Goal: Navigation & Orientation: Find specific page/section

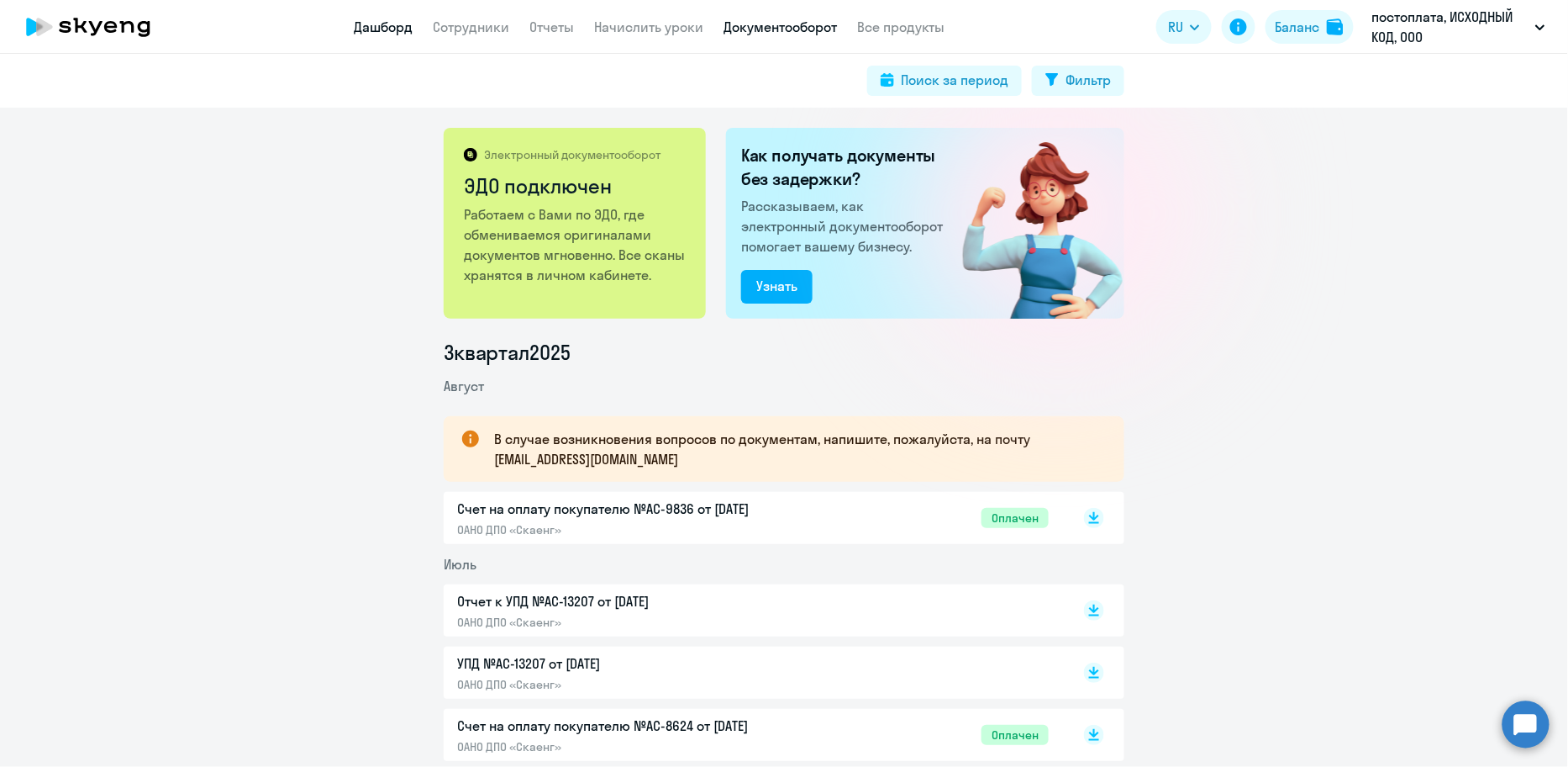
click at [363, 21] on link "Дашборд" at bounding box center [383, 27] width 59 height 17
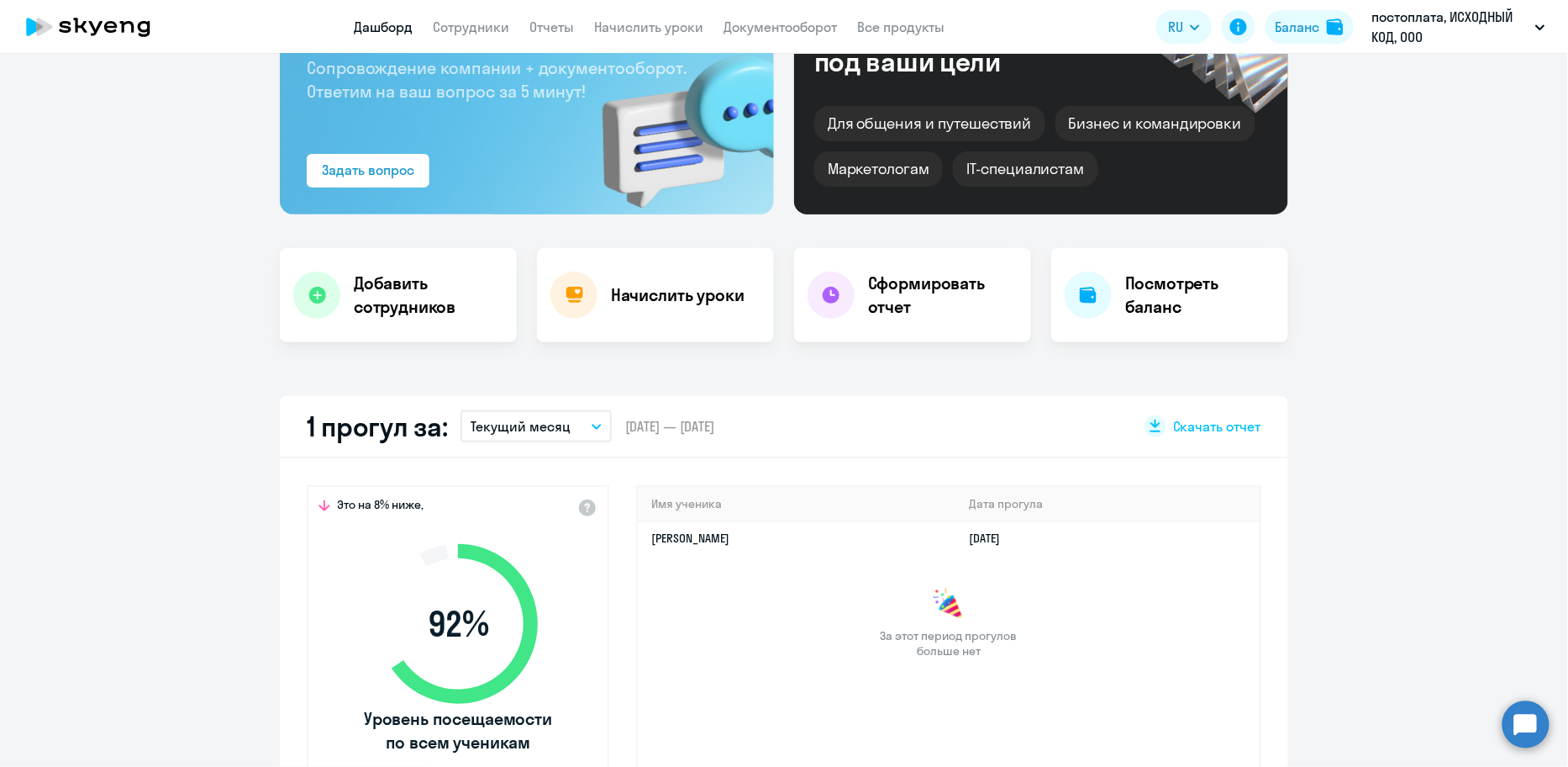
scroll to position [181, 0]
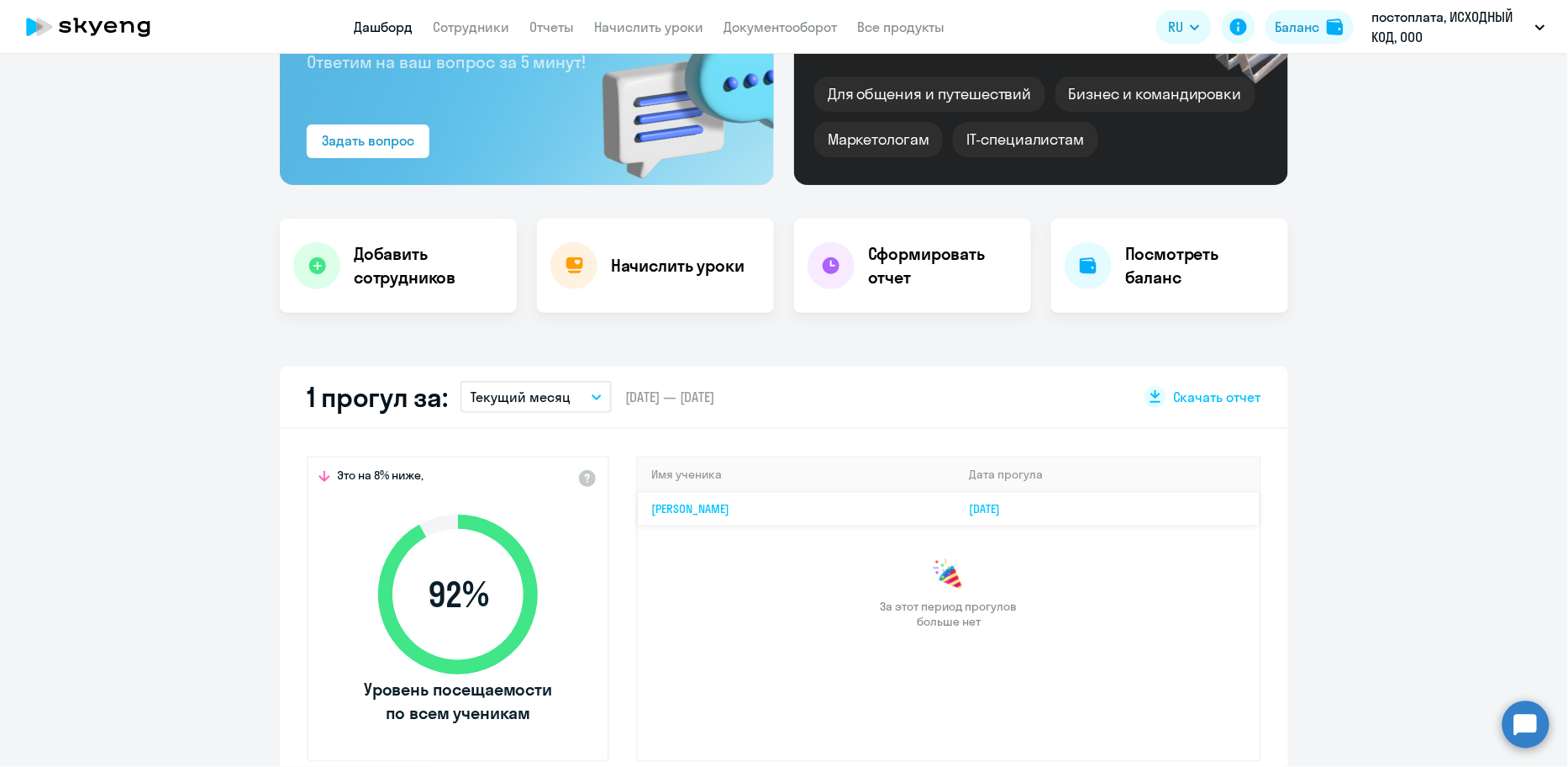
select select "30"
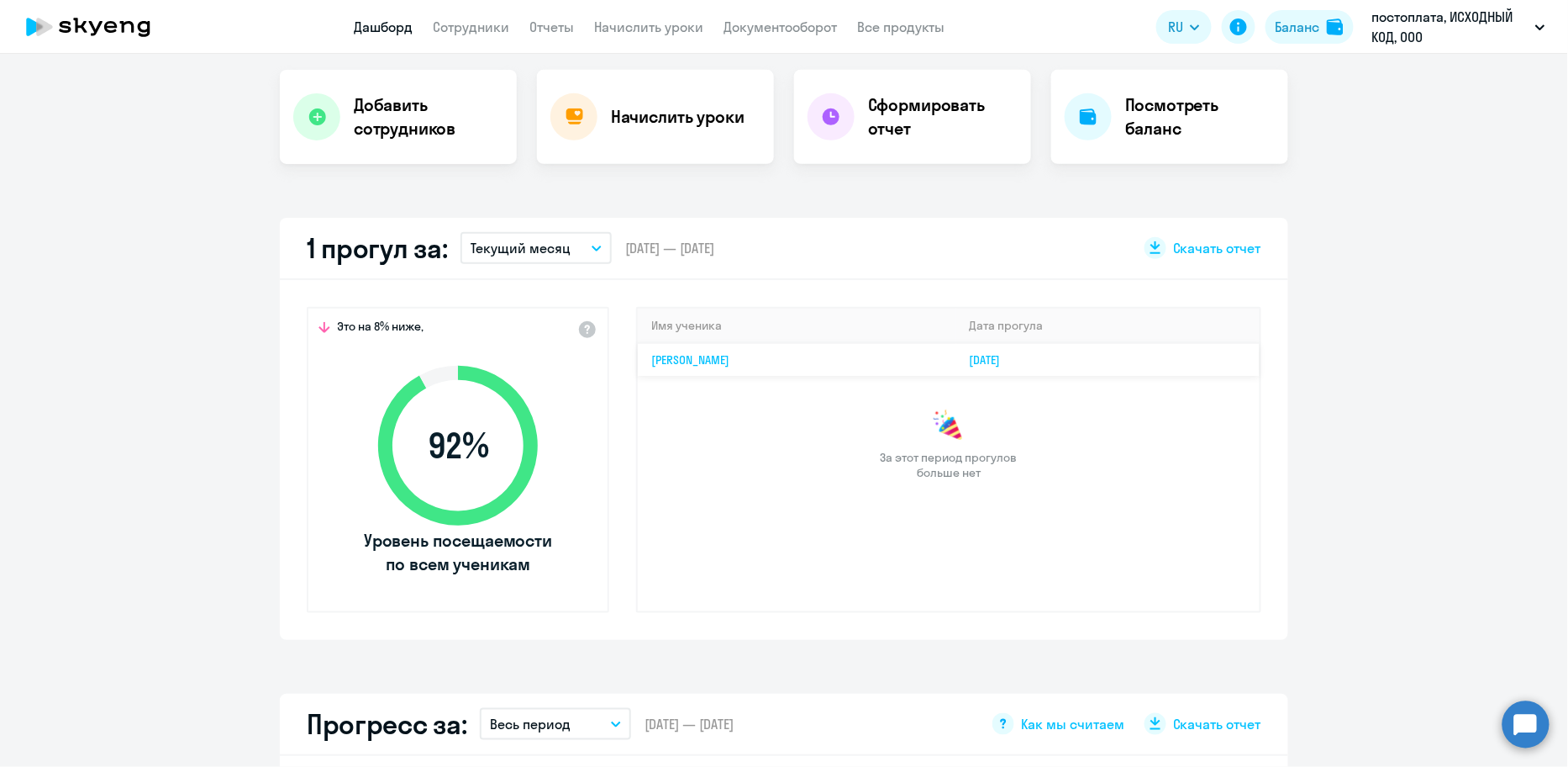
scroll to position [346, 0]
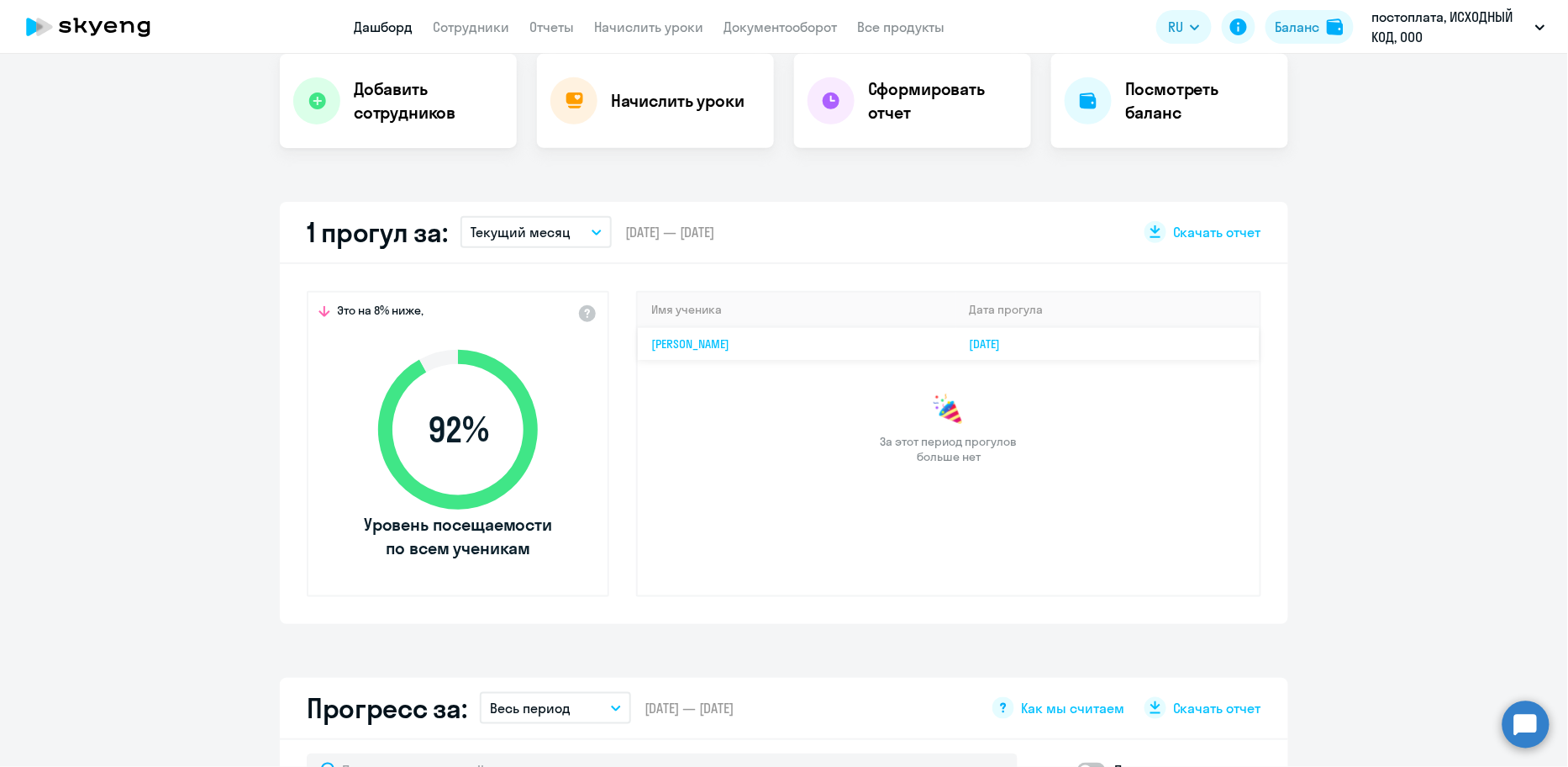
click at [706, 351] on td "[PERSON_NAME]" at bounding box center [797, 343] width 318 height 33
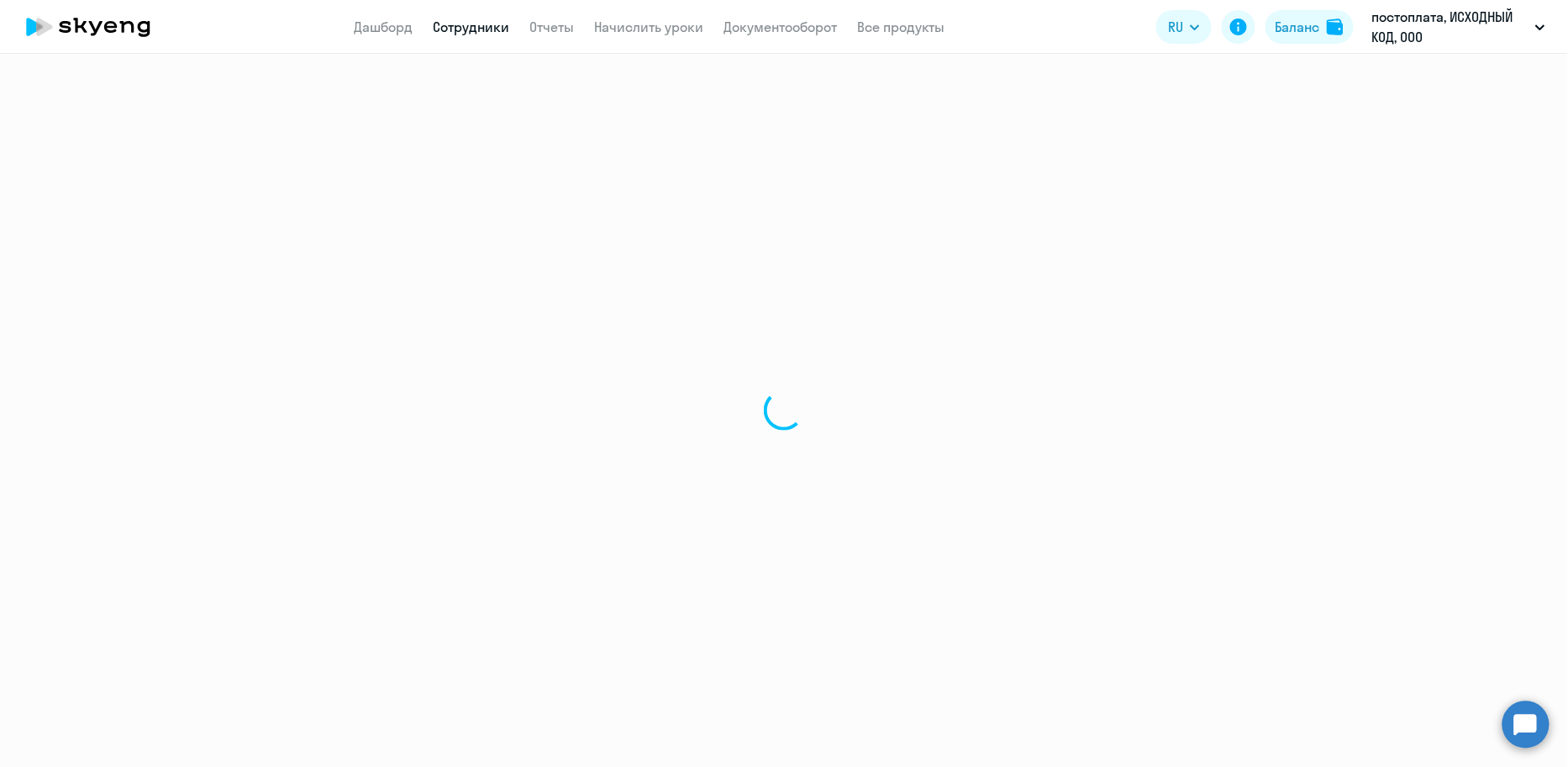
select select "english"
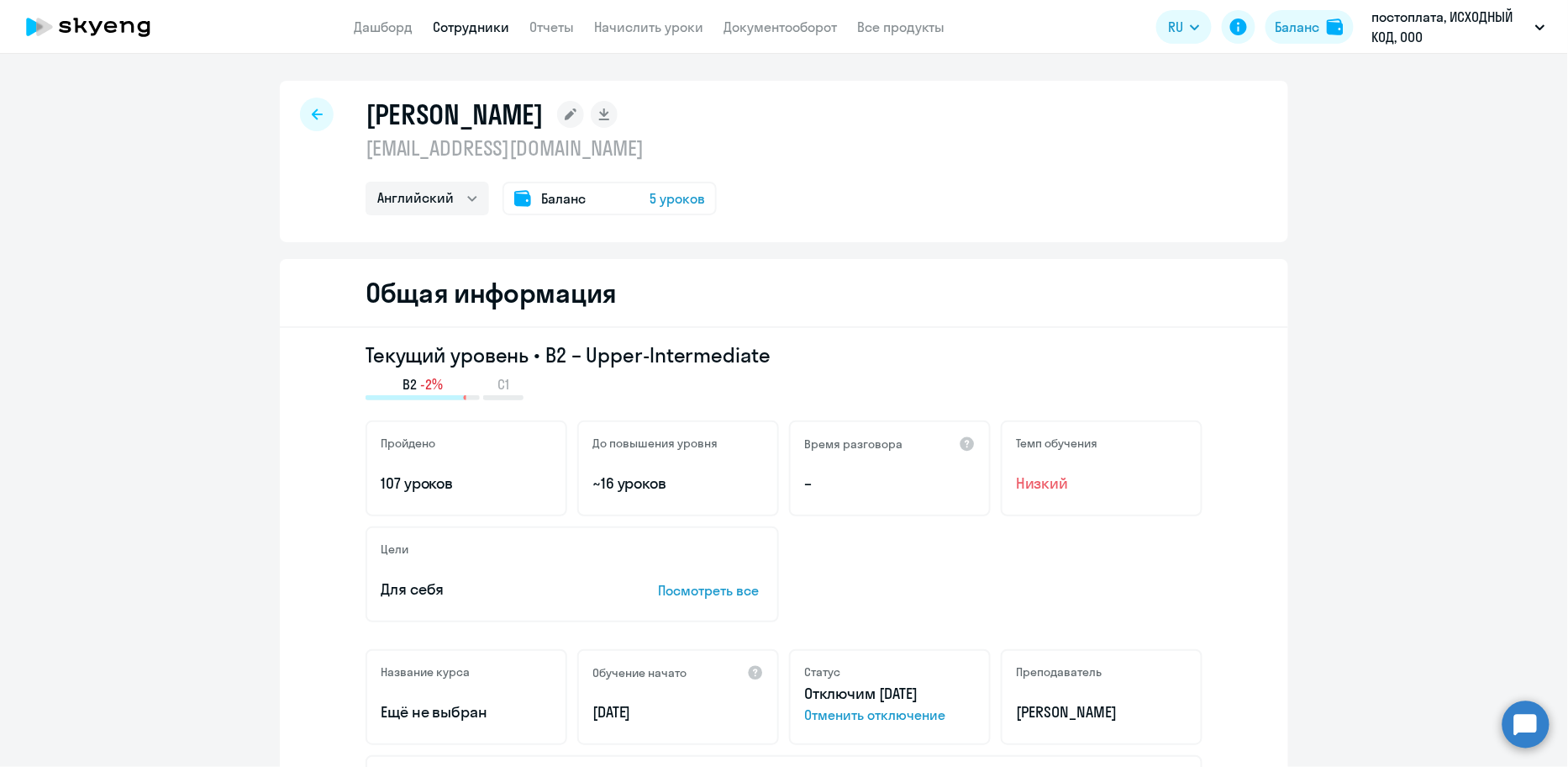
click at [318, 110] on icon at bounding box center [317, 114] width 11 height 12
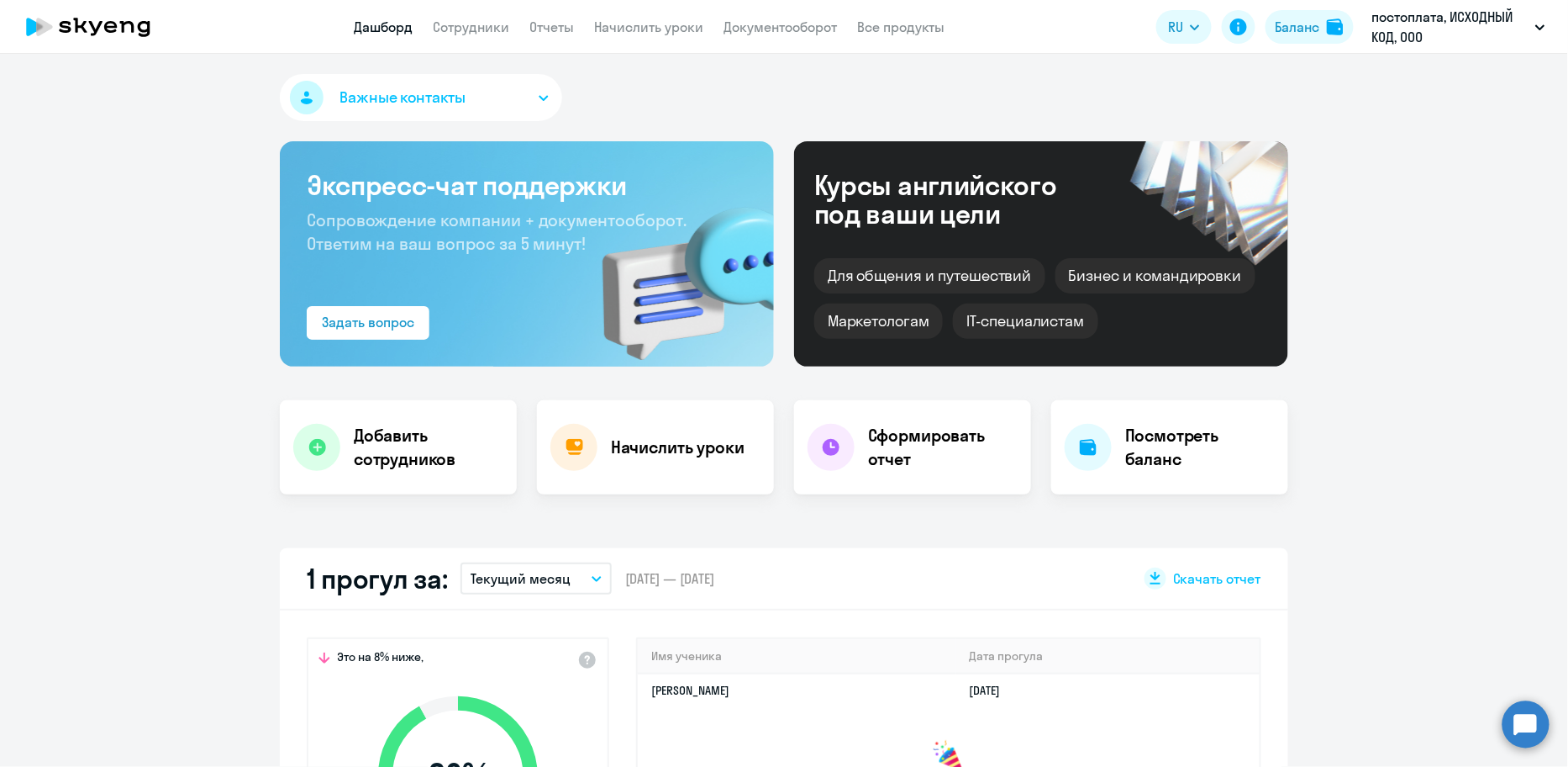
select select "30"
click at [488, 22] on link "Сотрудники" at bounding box center [470, 27] width 76 height 17
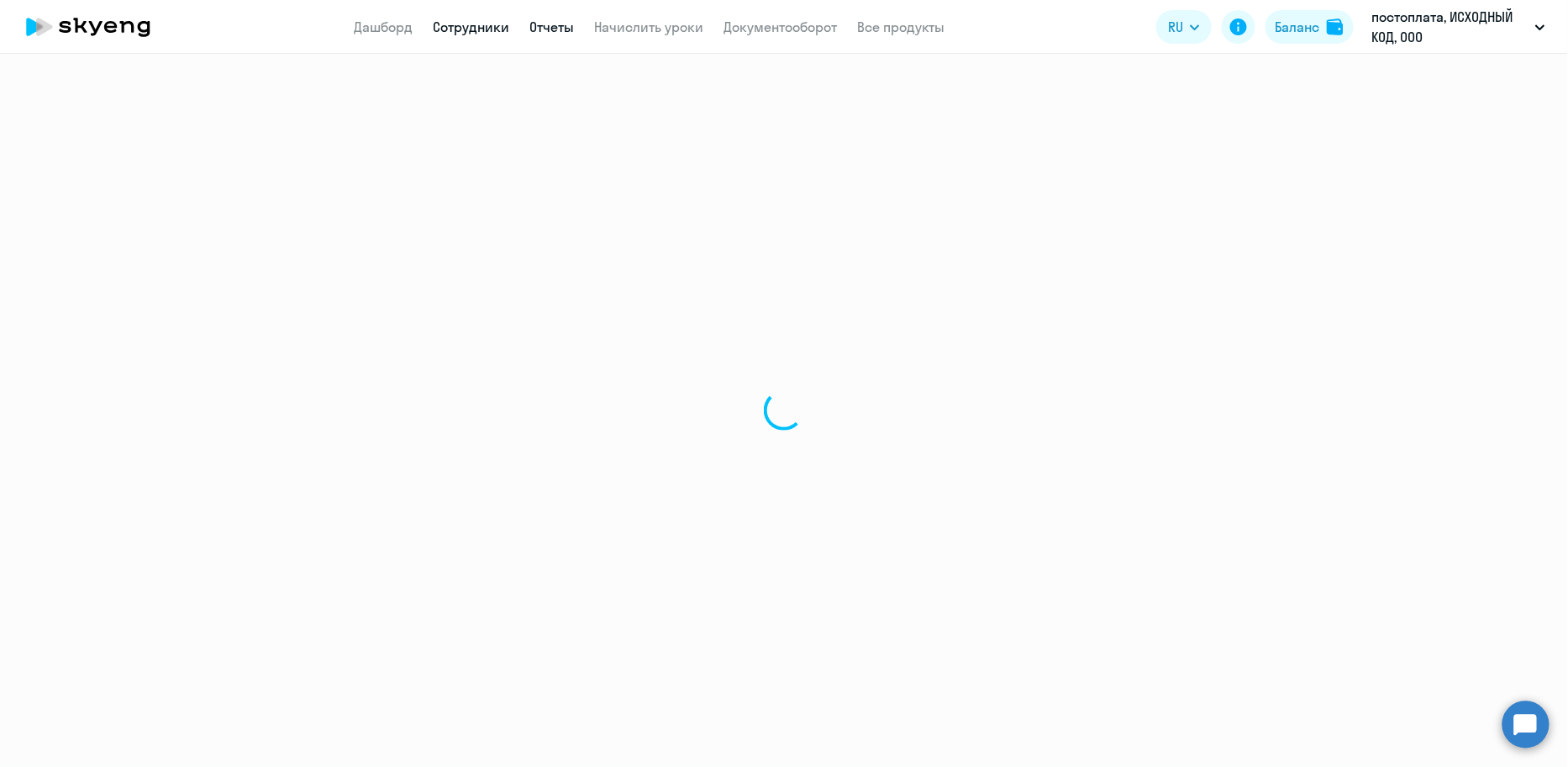
select select "30"
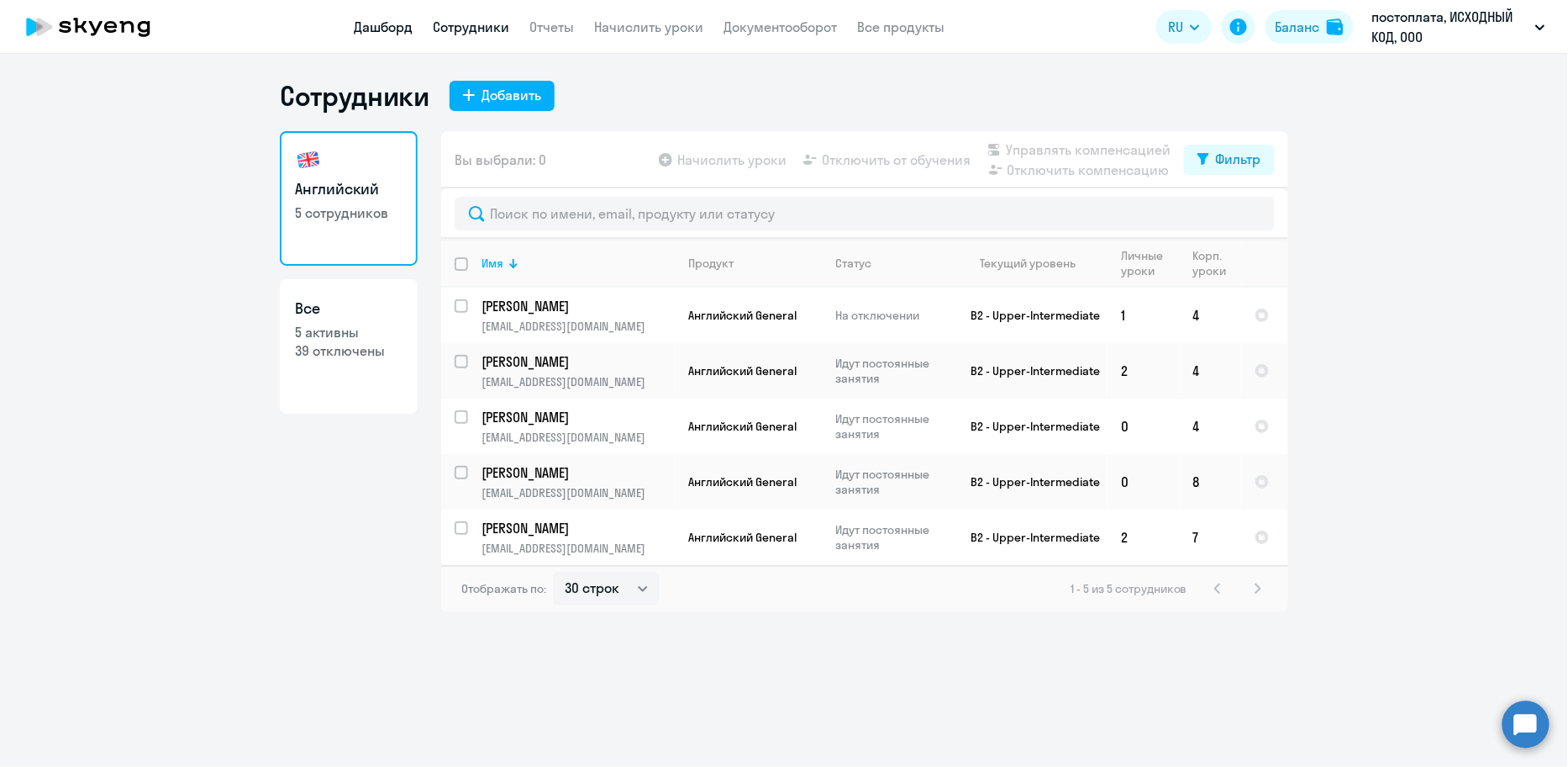
click at [376, 29] on link "Дашборд" at bounding box center [383, 27] width 59 height 17
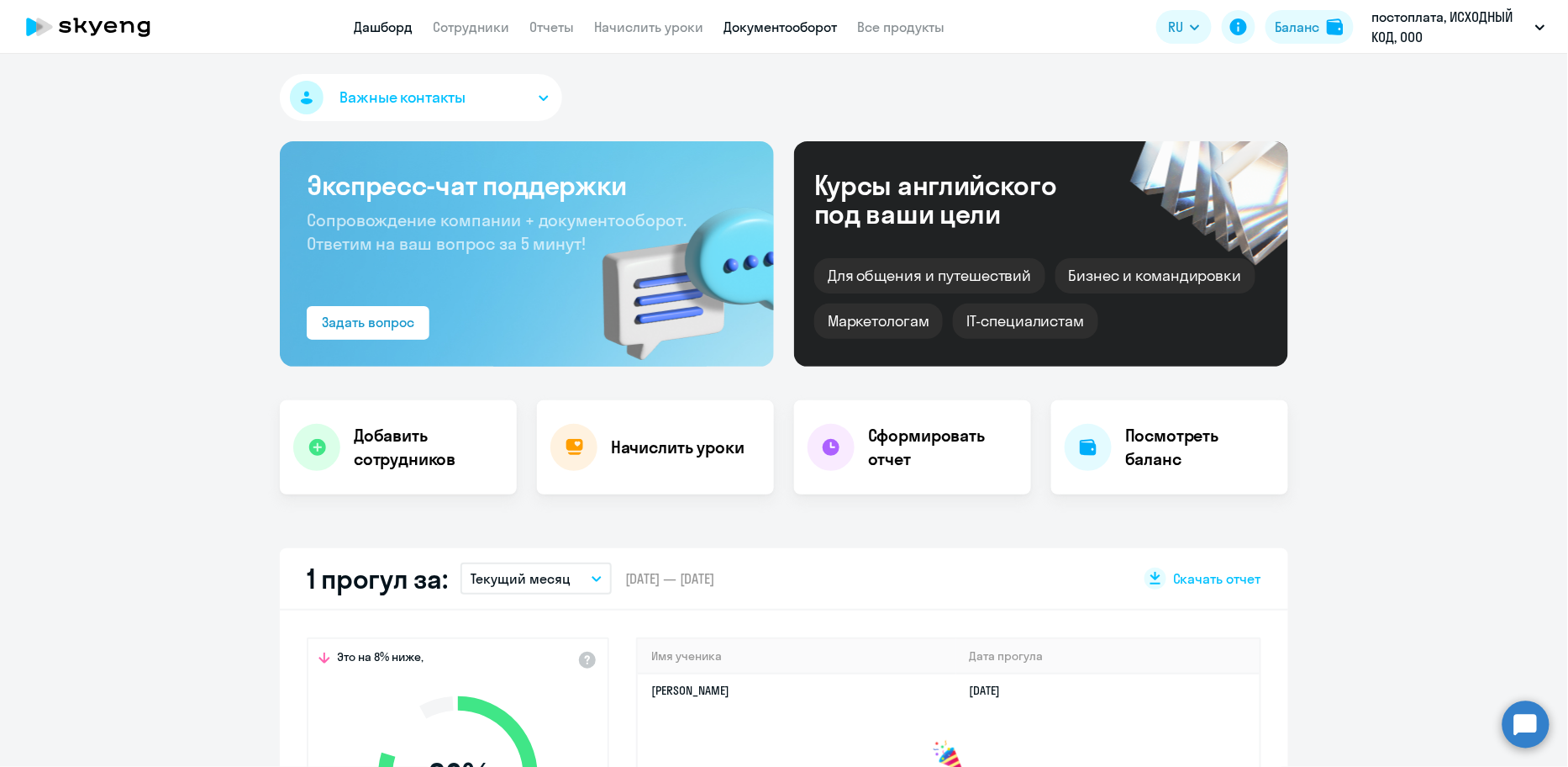
click at [795, 19] on link "Документооборот" at bounding box center [779, 27] width 113 height 17
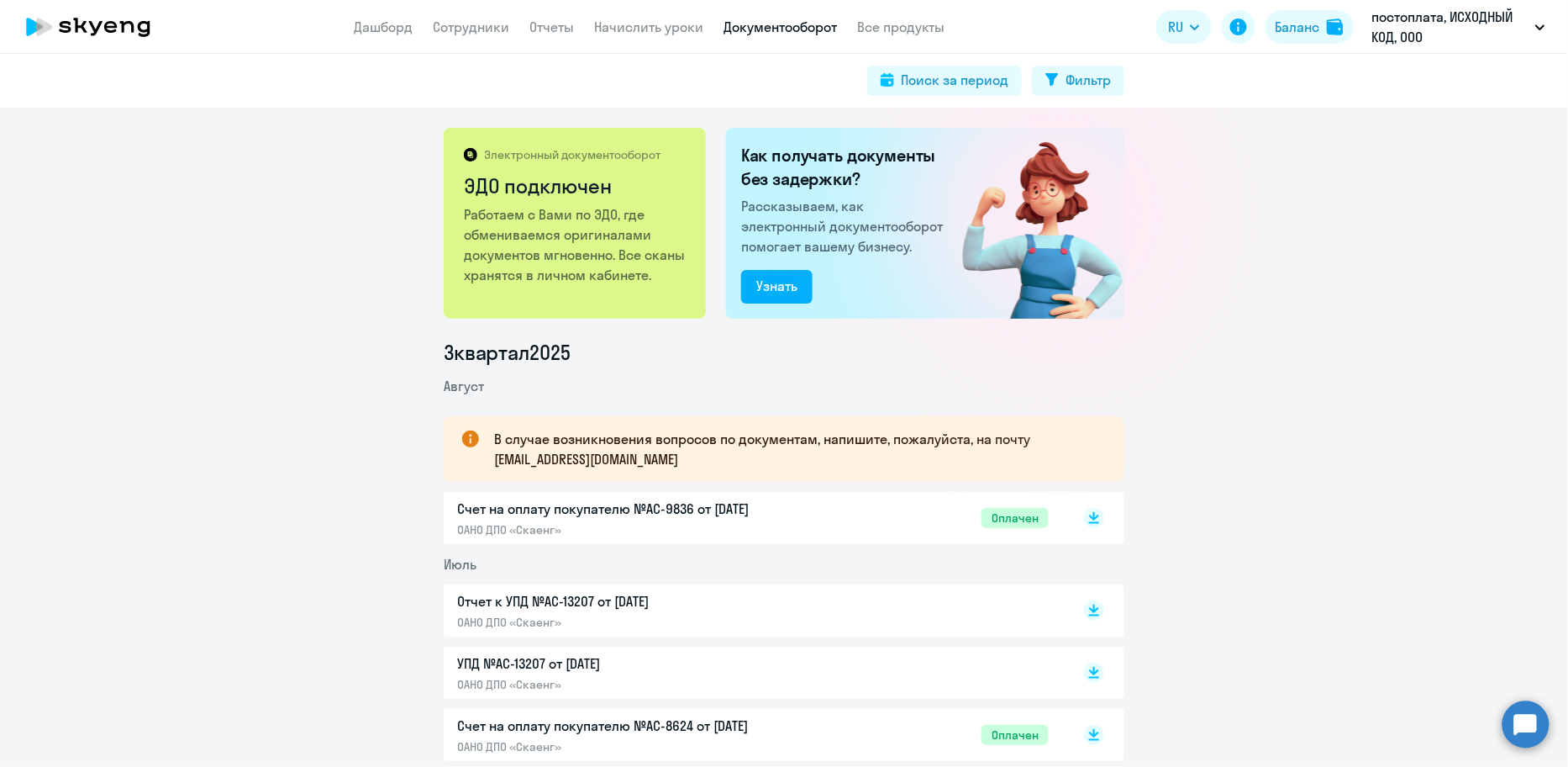
click at [350, 24] on app-header "Дашборд Сотрудники Отчеты Начислить уроки Документооборот Все продукты Дашборд …" at bounding box center [784, 27] width 1568 height 53
click at [379, 34] on link "Дашборд" at bounding box center [383, 27] width 59 height 17
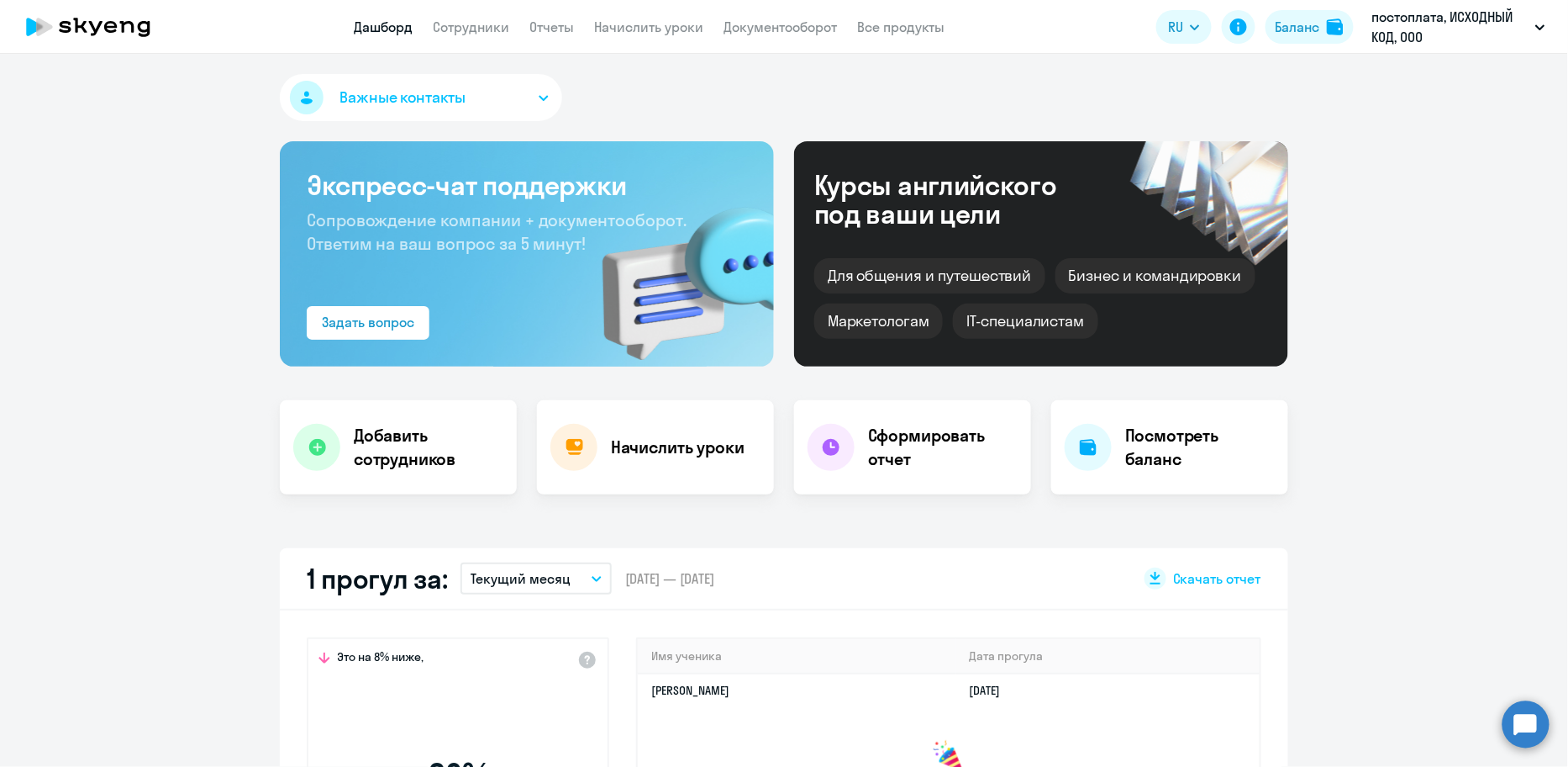
select select "30"
